Goal: Task Accomplishment & Management: Use online tool/utility

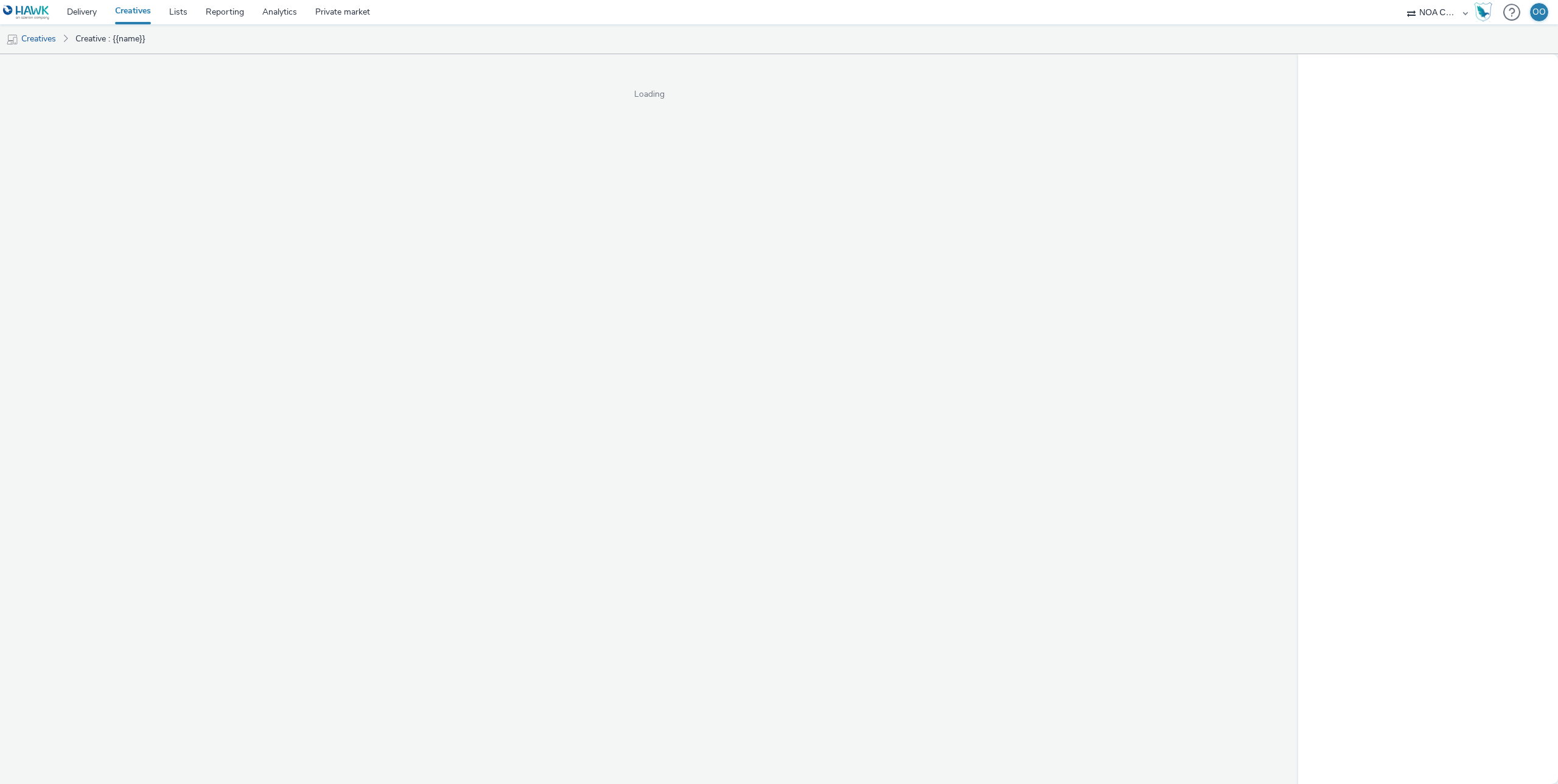
select select "d75b620b-d168-4544-9c23-465456c2ed0f"
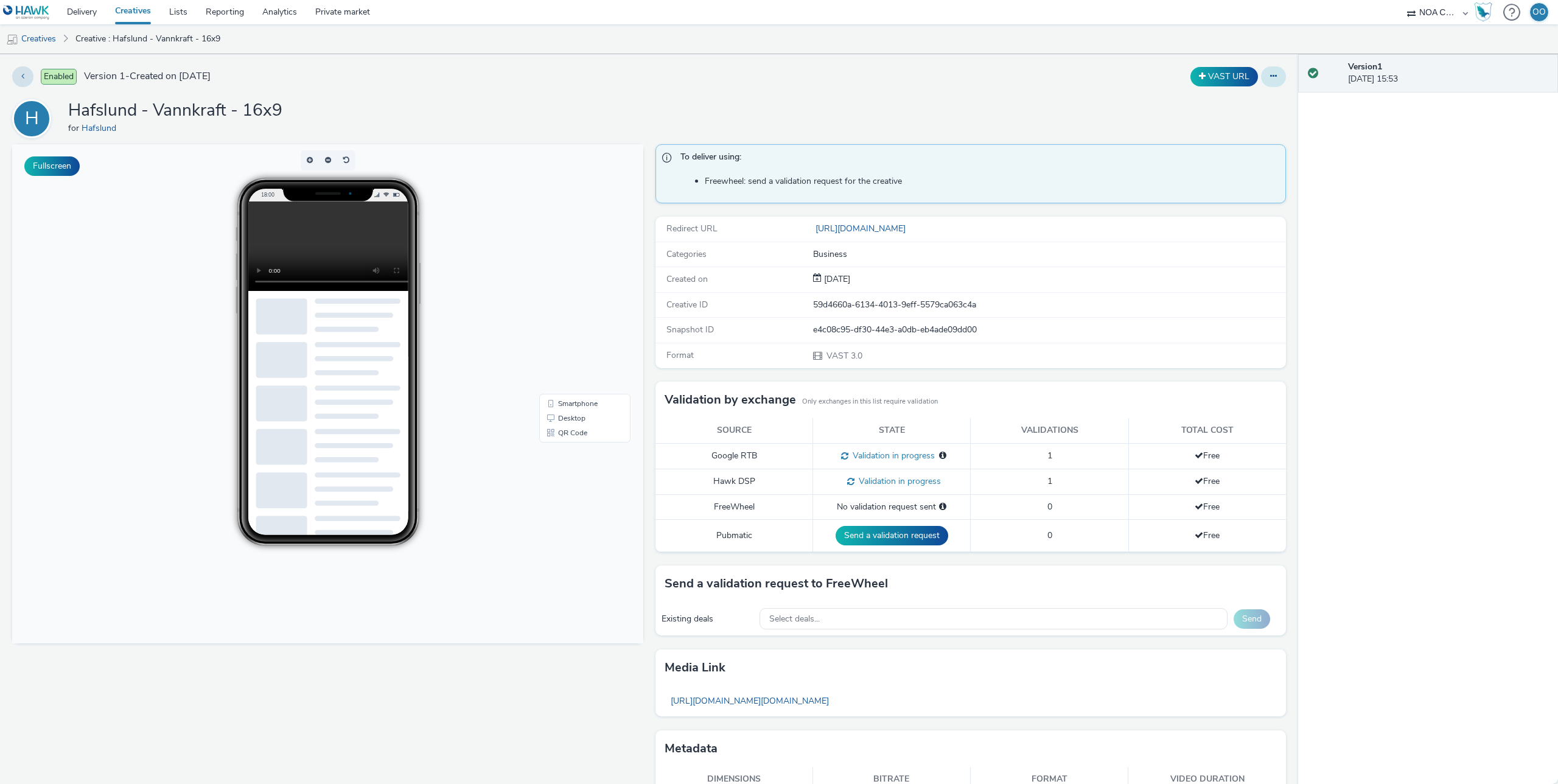
click at [1281, 79] on button at bounding box center [1274, 77] width 25 height 21
click at [1252, 108] on link "Edit" at bounding box center [1240, 100] width 91 height 24
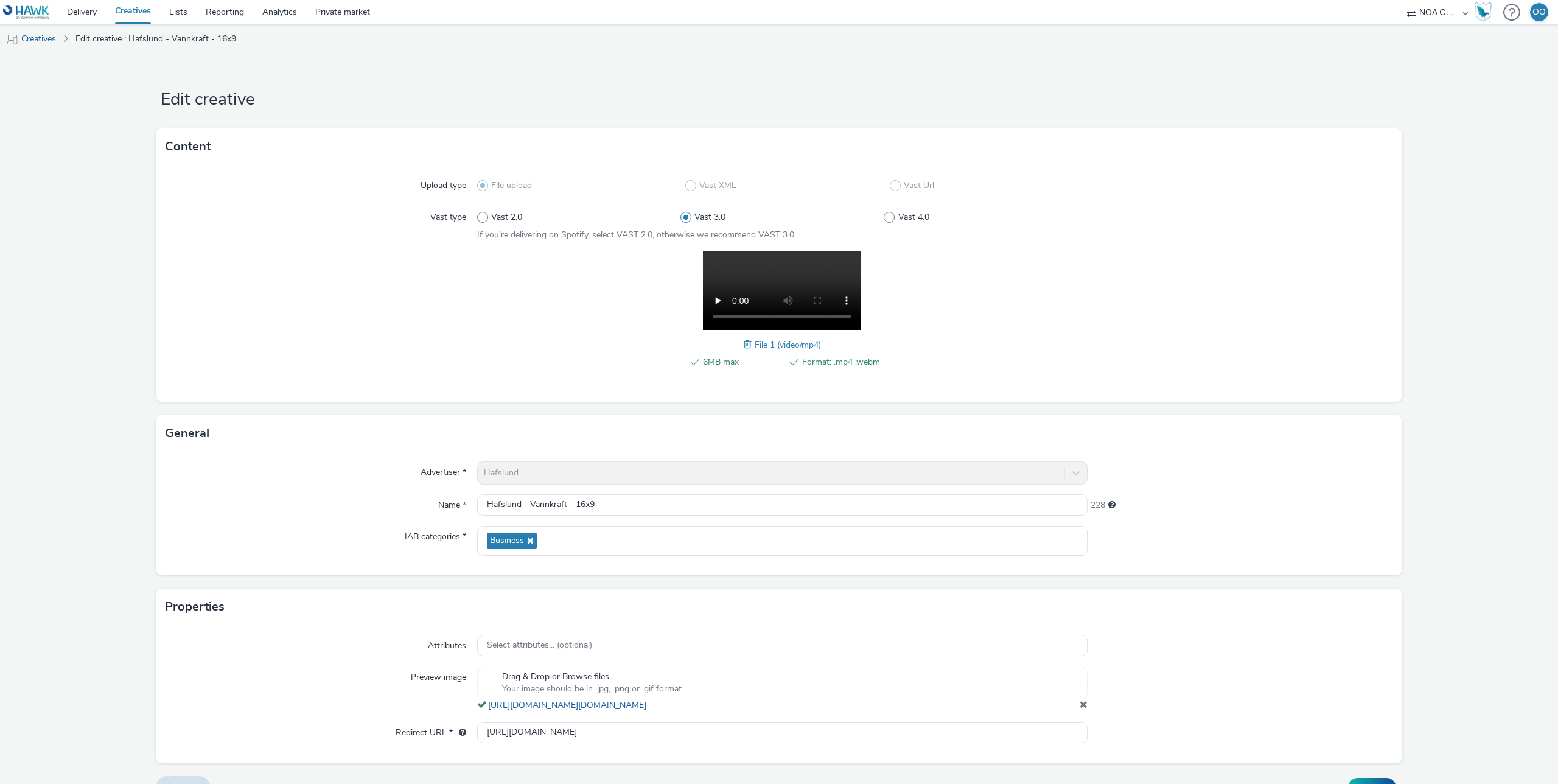
scroll to position [37, 0]
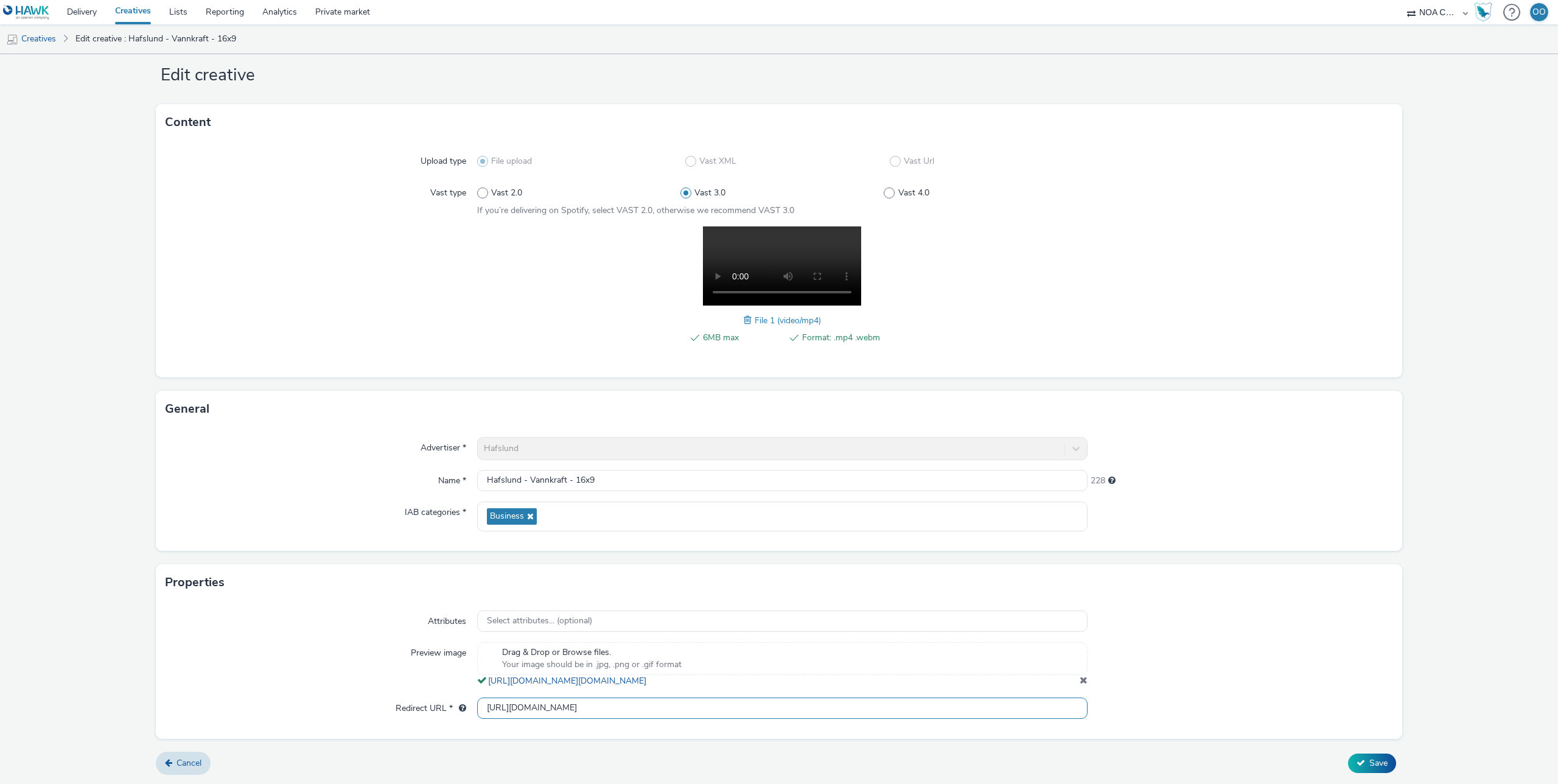
click at [556, 704] on input "[URL][DOMAIN_NAME]" at bounding box center [781, 708] width 610 height 21
paste input "?utm_source=Azerion_reqardedvideo&utm_medium=paid_OLV&utm_campaign=vannkraft_Q4"
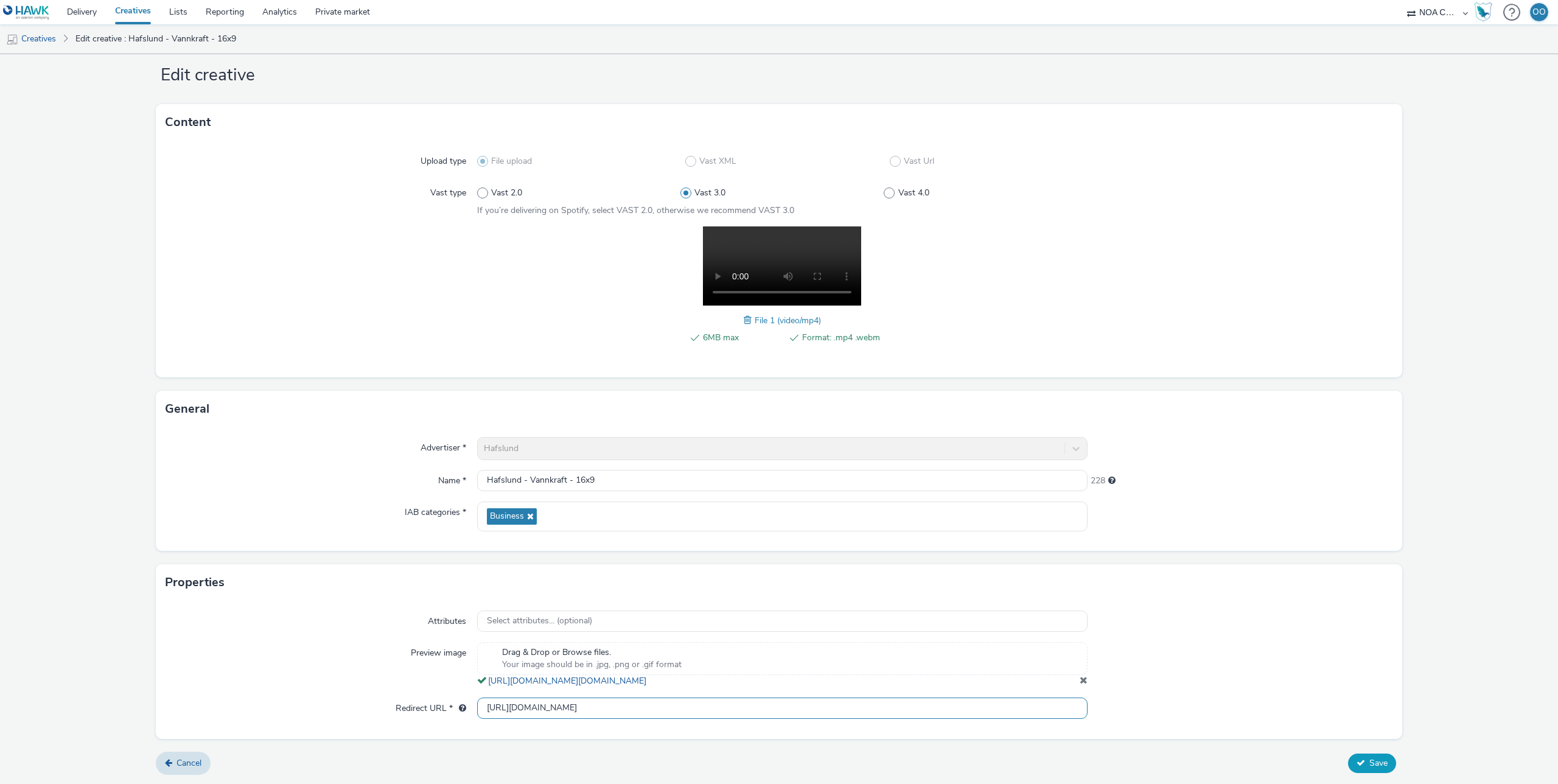
type input "[URL][DOMAIN_NAME]"
click at [1353, 762] on button "Save" at bounding box center [1373, 763] width 48 height 19
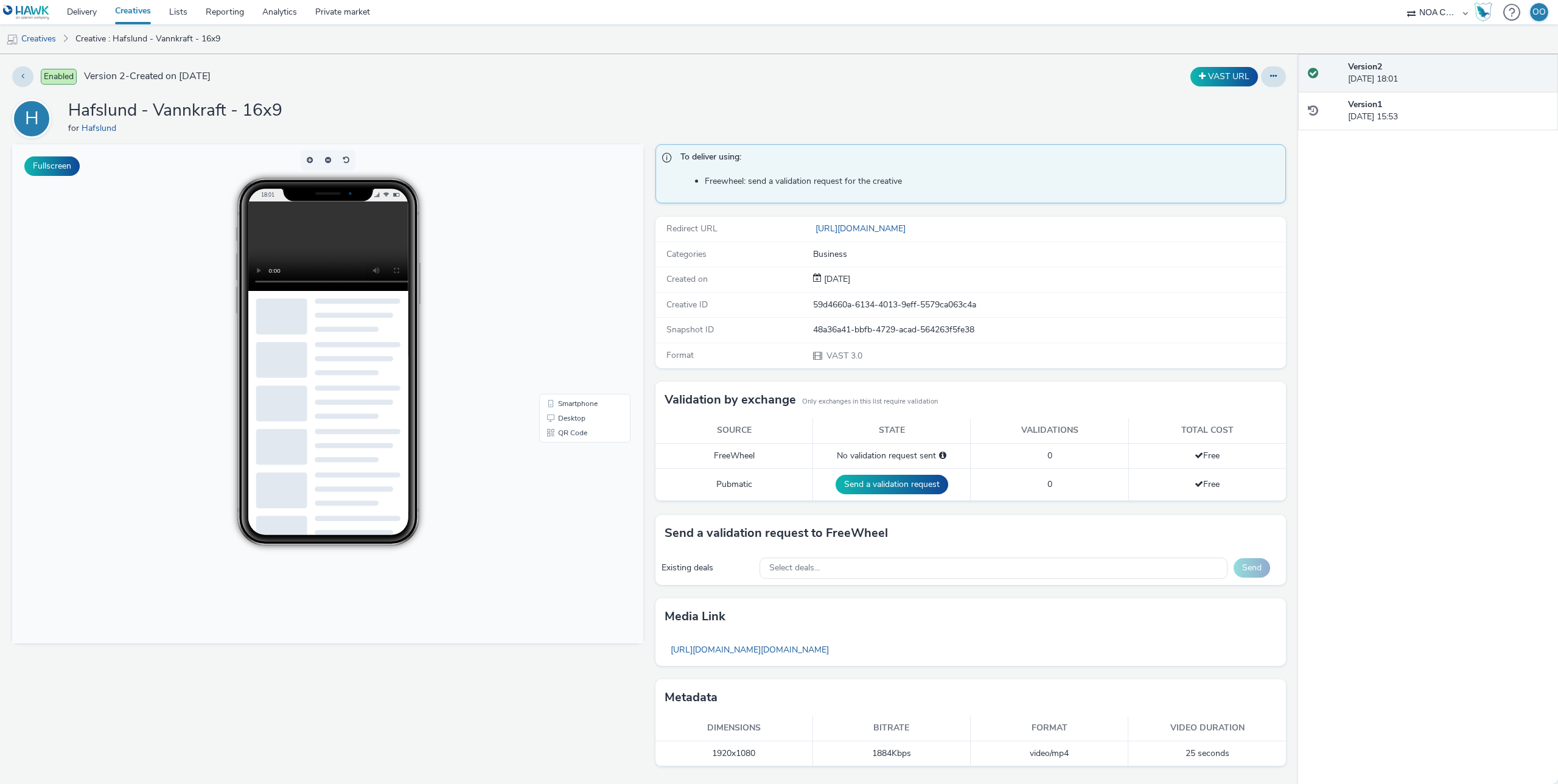
click at [121, 13] on link "Creatives" at bounding box center [133, 12] width 54 height 24
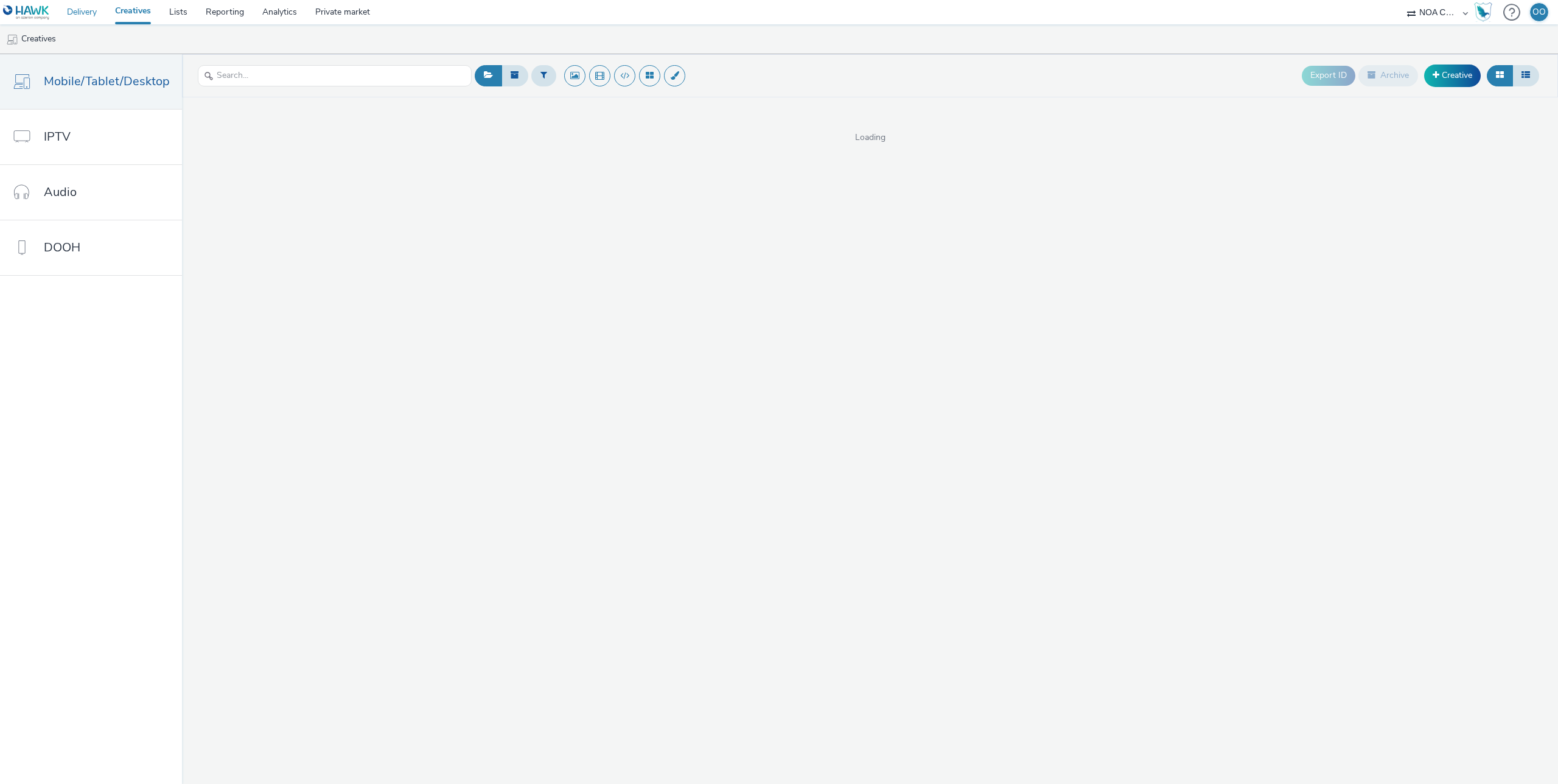
click at [82, 15] on link "Delivery" at bounding box center [82, 12] width 48 height 24
